Goal: Transaction & Acquisition: Purchase product/service

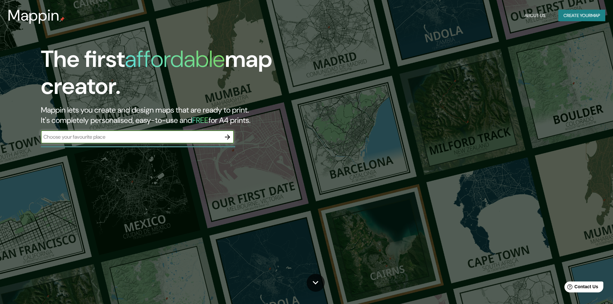
click at [224, 140] on icon "button" at bounding box center [227, 137] width 8 height 8
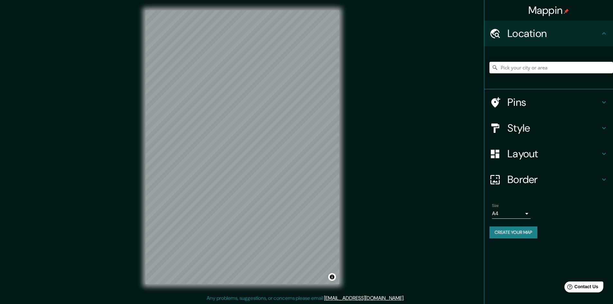
click at [510, 70] on input "Pick your city or area" at bounding box center [550, 68] width 123 height 12
click at [603, 127] on icon at bounding box center [604, 128] width 8 height 8
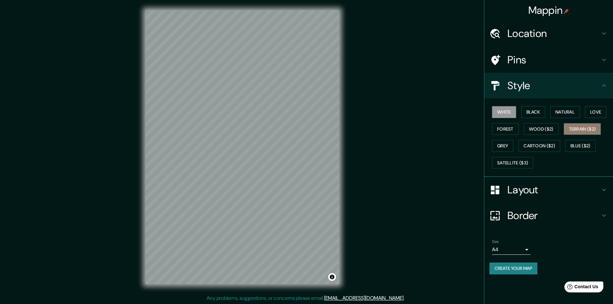
click at [575, 134] on button "Terrain ($2)" at bounding box center [581, 129] width 37 height 12
click at [544, 130] on button "Wood ($2)" at bounding box center [540, 129] width 35 height 12
click at [511, 127] on button "Forest" at bounding box center [505, 129] width 27 height 12
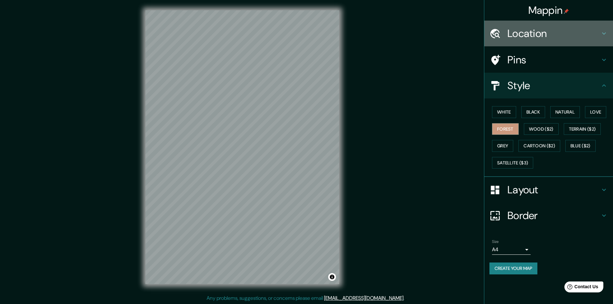
click at [574, 33] on h4 "Location" at bounding box center [553, 33] width 93 height 13
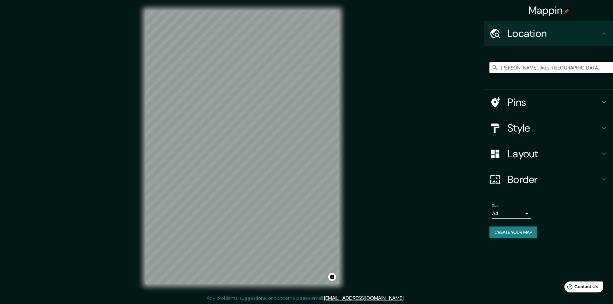
drag, startPoint x: 564, startPoint y: 68, endPoint x: 401, endPoint y: 69, distance: 163.3
click at [402, 70] on div "Mappin Location Erice, [GEOGRAPHIC_DATA], [GEOGRAPHIC_DATA], [GEOGRAPHIC_DATA] …" at bounding box center [306, 152] width 613 height 305
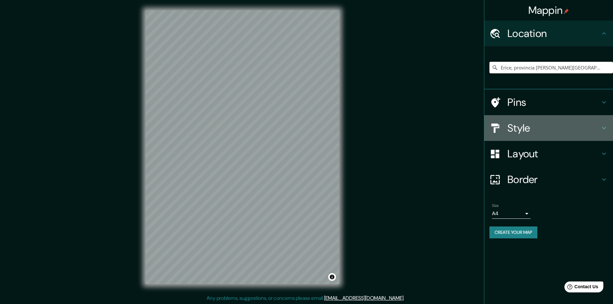
click at [600, 131] on icon at bounding box center [604, 128] width 8 height 8
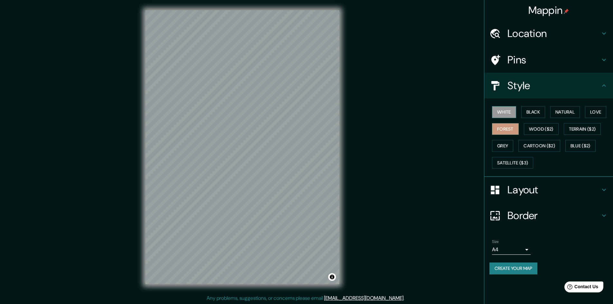
click at [499, 109] on button "White" at bounding box center [504, 112] width 24 height 12
click at [359, 105] on div "Mappin Location [GEOGRAPHIC_DATA], provincia [PERSON_NAME][GEOGRAPHIC_DATA], [G…" at bounding box center [306, 152] width 613 height 305
click at [422, 137] on div "Mappin Location [GEOGRAPHIC_DATA], provincia [PERSON_NAME][GEOGRAPHIC_DATA], [G…" at bounding box center [306, 152] width 613 height 305
click at [593, 114] on button "Love" at bounding box center [595, 112] width 21 height 12
click at [515, 165] on button "Satellite ($3)" at bounding box center [512, 163] width 41 height 12
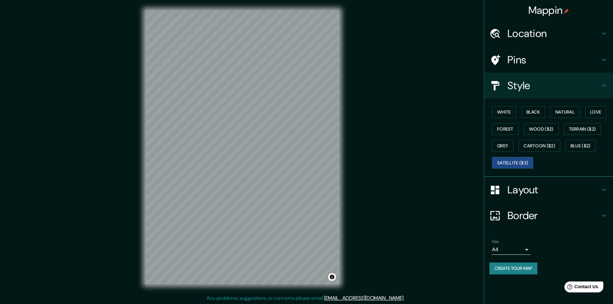
click at [545, 31] on h4 "Location" at bounding box center [553, 33] width 93 height 13
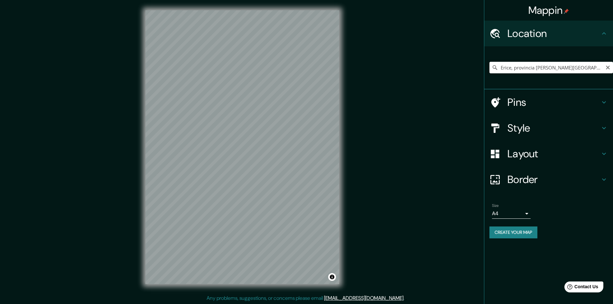
click at [574, 67] on input "Erice, provincia [PERSON_NAME][GEOGRAPHIC_DATA], [GEOGRAPHIC_DATA]" at bounding box center [550, 68] width 123 height 12
drag, startPoint x: 587, startPoint y: 69, endPoint x: 396, endPoint y: 64, distance: 190.1
click at [396, 64] on div "Mappin Location [GEOGRAPHIC_DATA], provincia [PERSON_NAME][GEOGRAPHIC_DATA], [G…" at bounding box center [306, 152] width 613 height 305
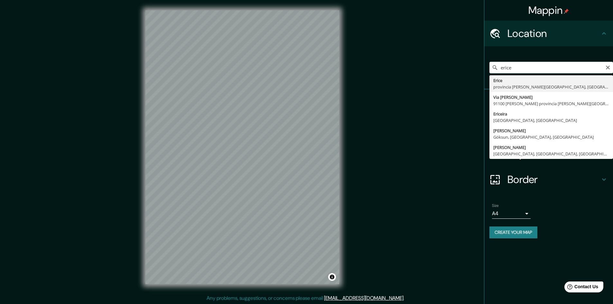
type input "Erice, provincia [PERSON_NAME][GEOGRAPHIC_DATA], [GEOGRAPHIC_DATA]"
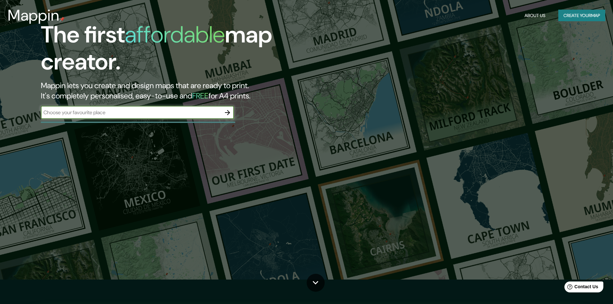
scroll to position [23, 0]
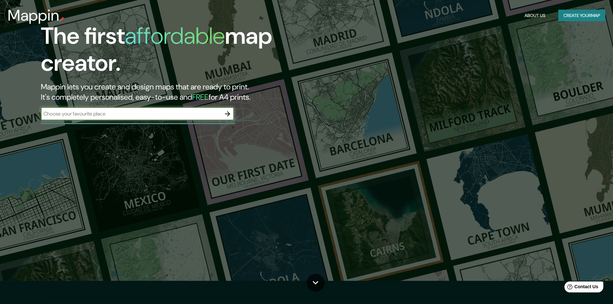
click at [229, 113] on icon "button" at bounding box center [227, 114] width 8 height 8
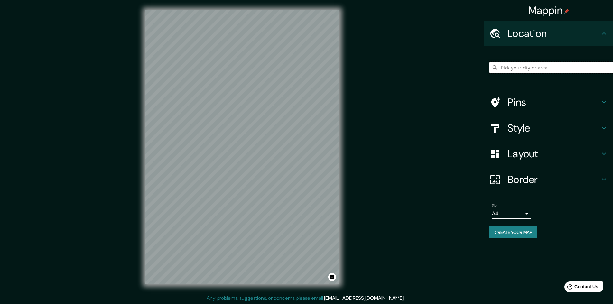
click at [536, 66] on input "Pick your city or area" at bounding box center [550, 68] width 123 height 12
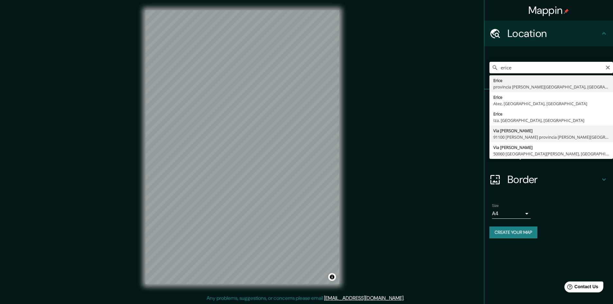
scroll to position [1, 0]
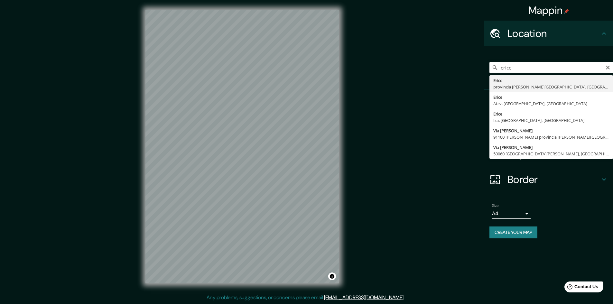
type input "Erice, provincia [PERSON_NAME][GEOGRAPHIC_DATA], [GEOGRAPHIC_DATA]"
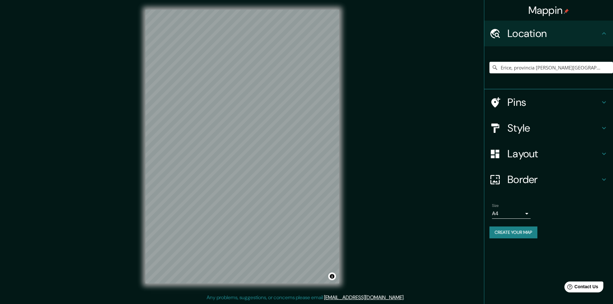
click at [605, 129] on icon at bounding box center [604, 128] width 8 height 8
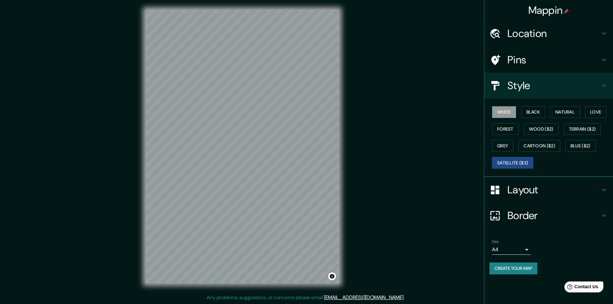
click at [500, 113] on button "White" at bounding box center [504, 112] width 24 height 12
click at [538, 112] on button "Black" at bounding box center [533, 112] width 24 height 12
click at [562, 112] on button "Natural" at bounding box center [565, 112] width 30 height 12
click at [598, 114] on button "Love" at bounding box center [595, 112] width 21 height 12
click at [501, 127] on button "Forest" at bounding box center [505, 129] width 27 height 12
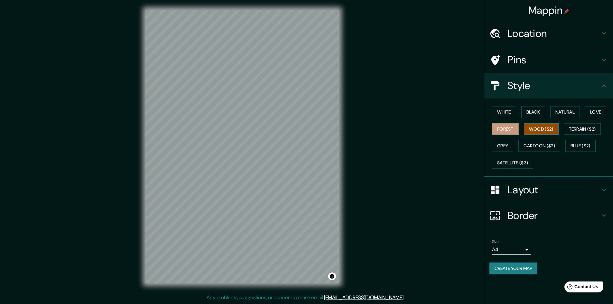
click at [546, 127] on button "Wood ($2)" at bounding box center [540, 129] width 35 height 12
click at [597, 130] on button "Terrain ($2)" at bounding box center [581, 129] width 37 height 12
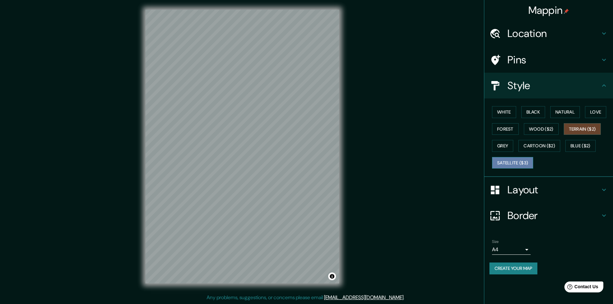
click at [516, 160] on button "Satellite ($3)" at bounding box center [512, 163] width 41 height 12
click at [608, 217] on div "Border" at bounding box center [548, 216] width 129 height 26
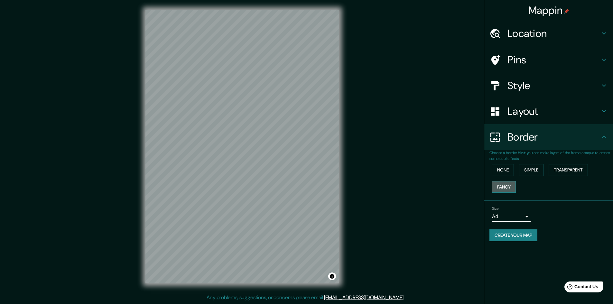
click at [511, 187] on button "Fancy" at bounding box center [504, 187] width 24 height 12
